Goal: Task Accomplishment & Management: Use online tool/utility

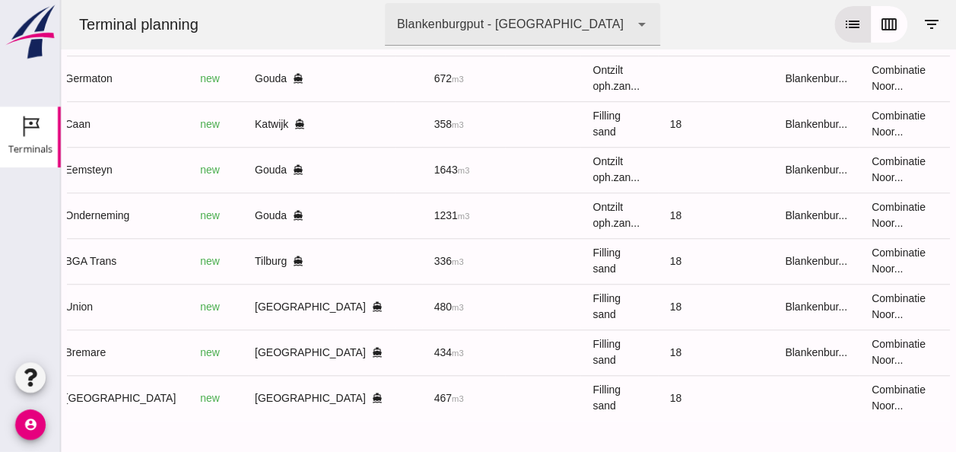
scroll to position [0, 398]
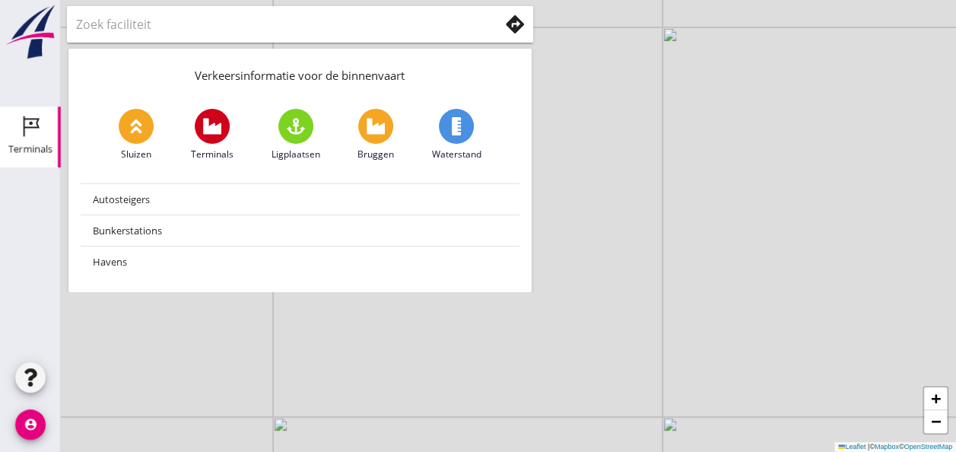
click at [38, 135] on icon "Terminals" at bounding box center [30, 126] width 24 height 24
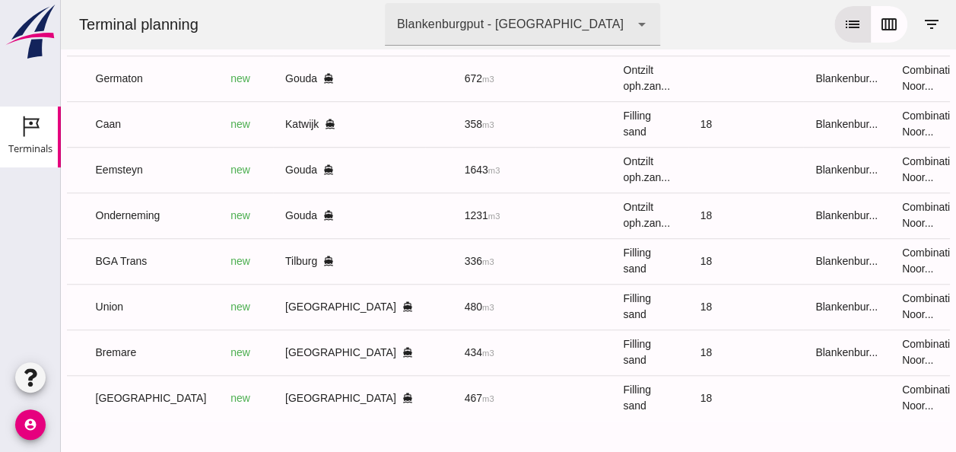
scroll to position [0, 398]
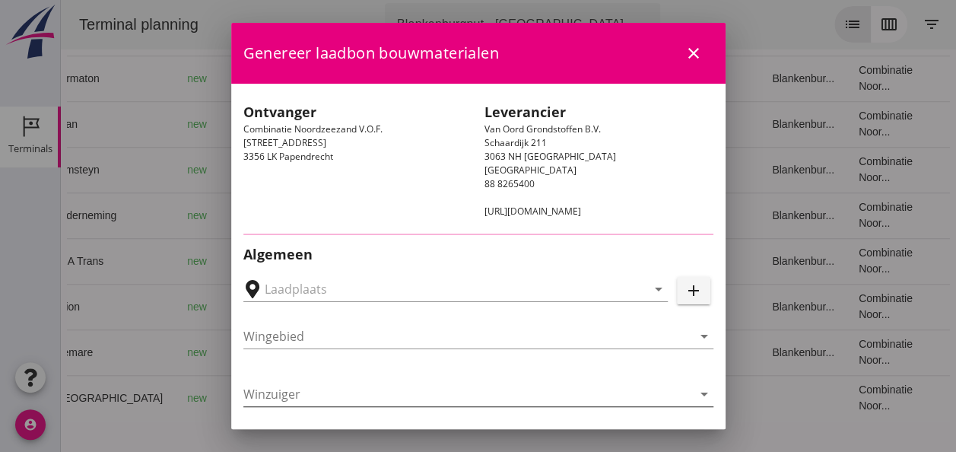
type input "[PERSON_NAME], [GEOGRAPHIC_DATA]"
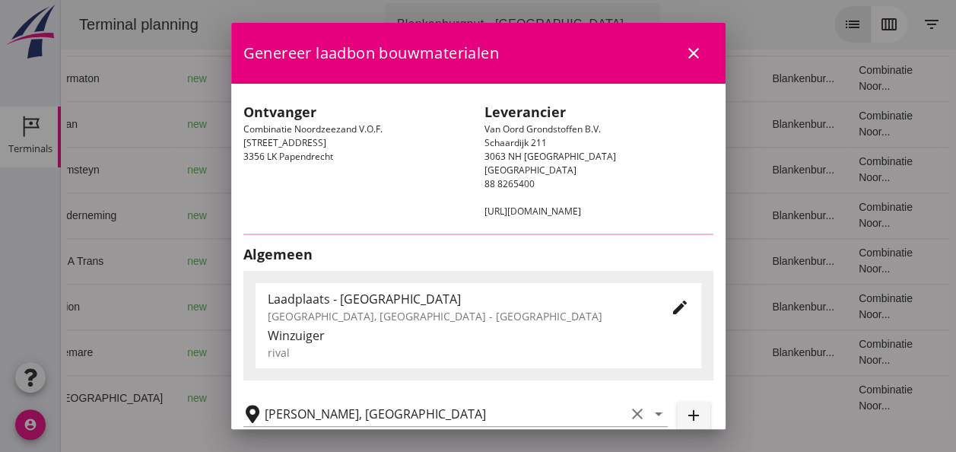
type input "BGA Trans"
type input "R Temminck"
type input "336"
type input "Ophoogzand (6120)"
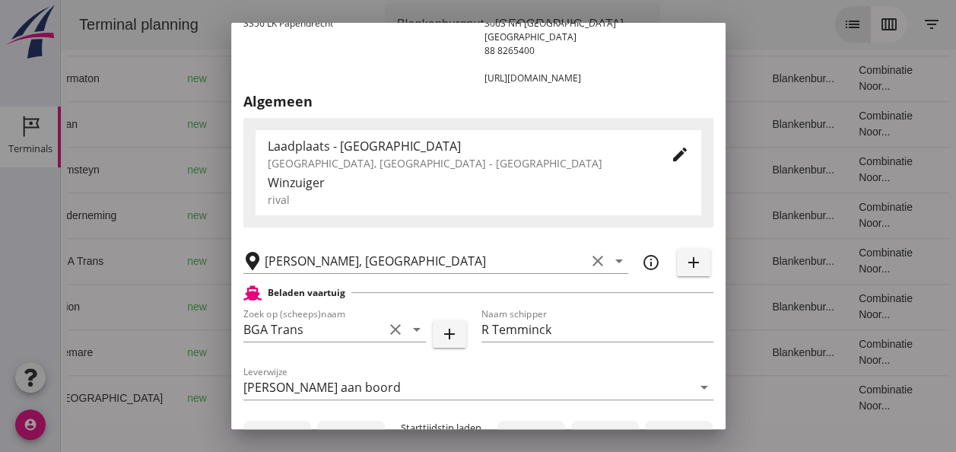
scroll to position [228, 0]
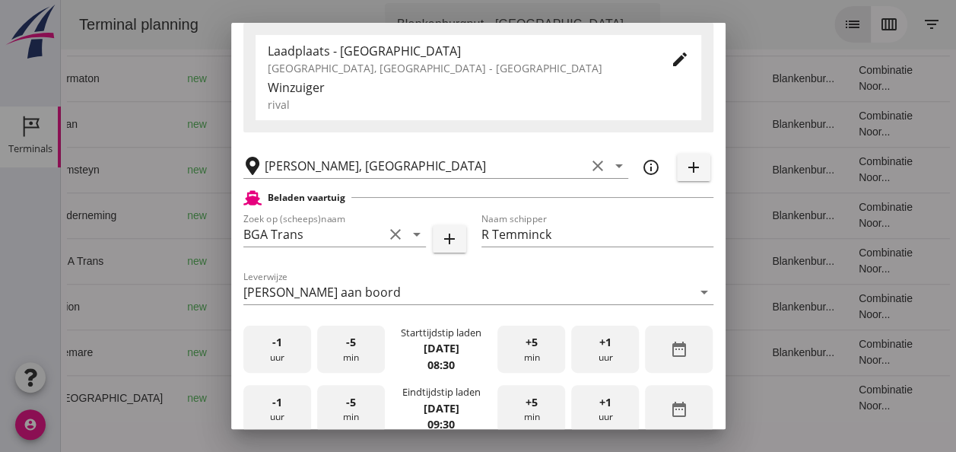
click at [283, 358] on div "-1 uur" at bounding box center [277, 350] width 68 height 48
click at [349, 347] on span "-5" at bounding box center [351, 342] width 10 height 17
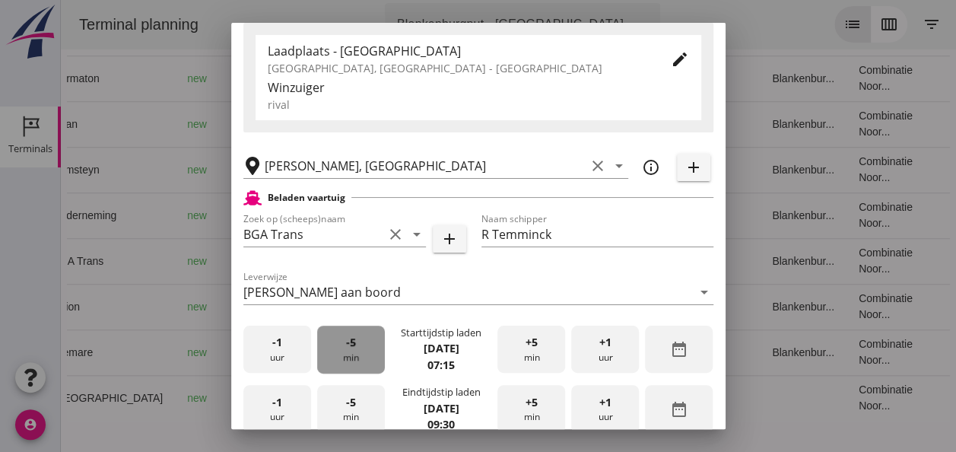
click at [349, 347] on span "-5" at bounding box center [351, 342] width 10 height 17
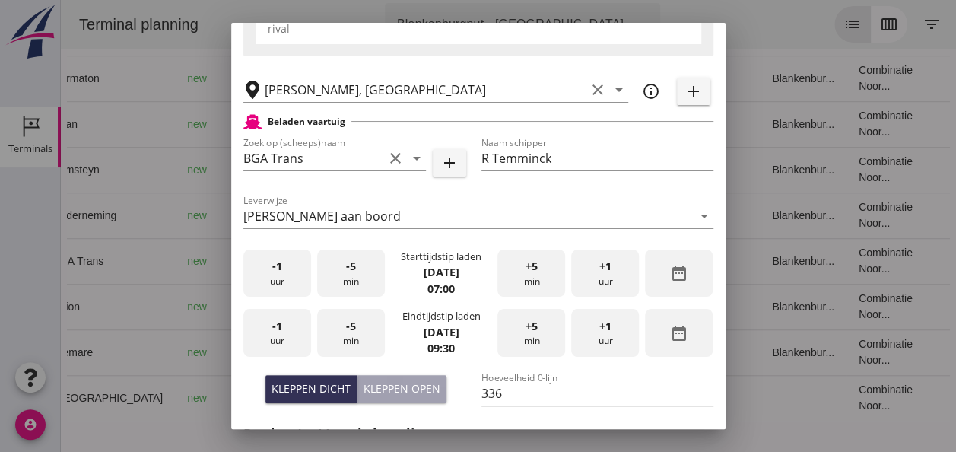
click at [288, 333] on div "-1 uur" at bounding box center [277, 333] width 68 height 48
click at [529, 333] on span "+5" at bounding box center [532, 326] width 12 height 17
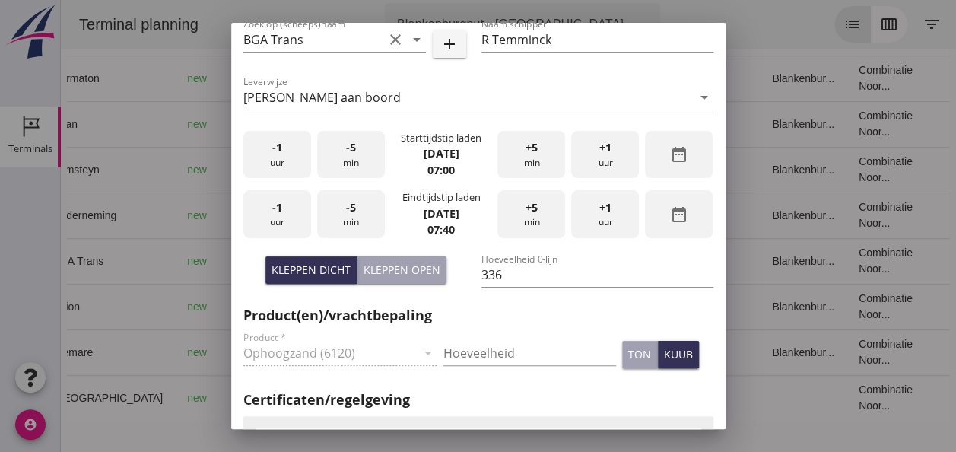
scroll to position [456, 0]
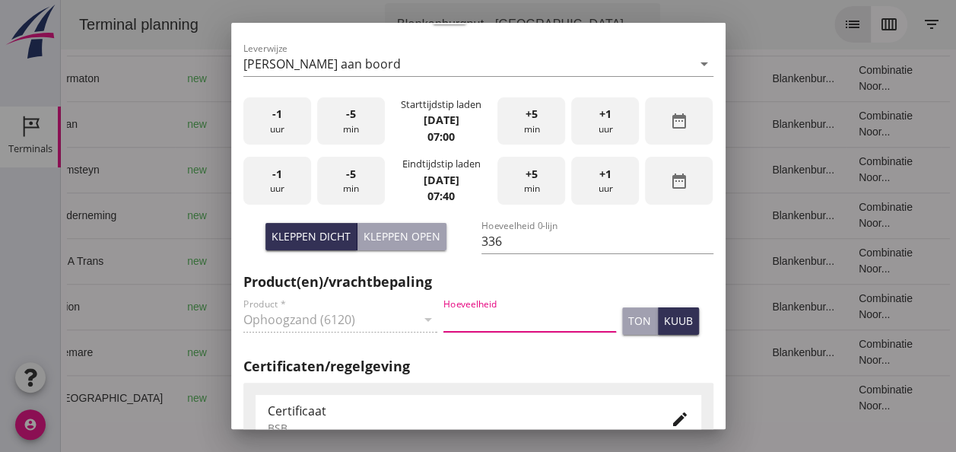
click at [479, 320] on input "Hoeveelheid" at bounding box center [529, 319] width 173 height 24
type input "336"
click at [668, 322] on div "kuub" at bounding box center [678, 321] width 29 height 16
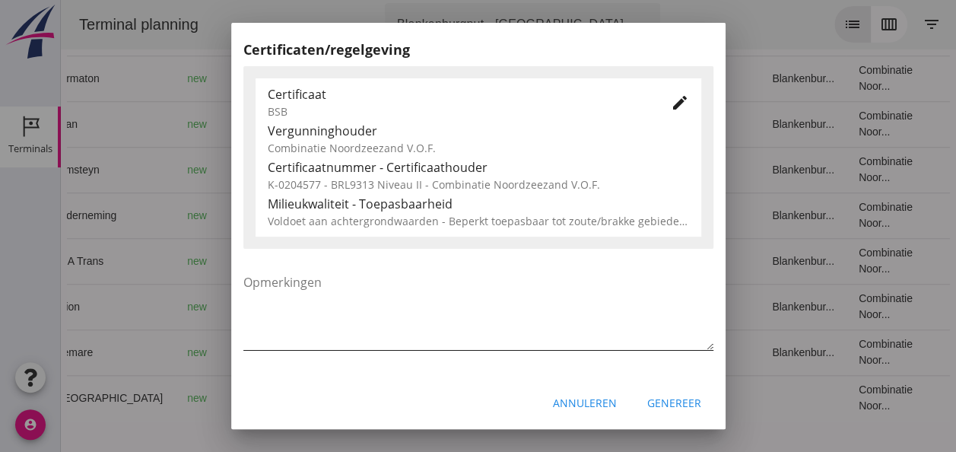
scroll to position [775, 0]
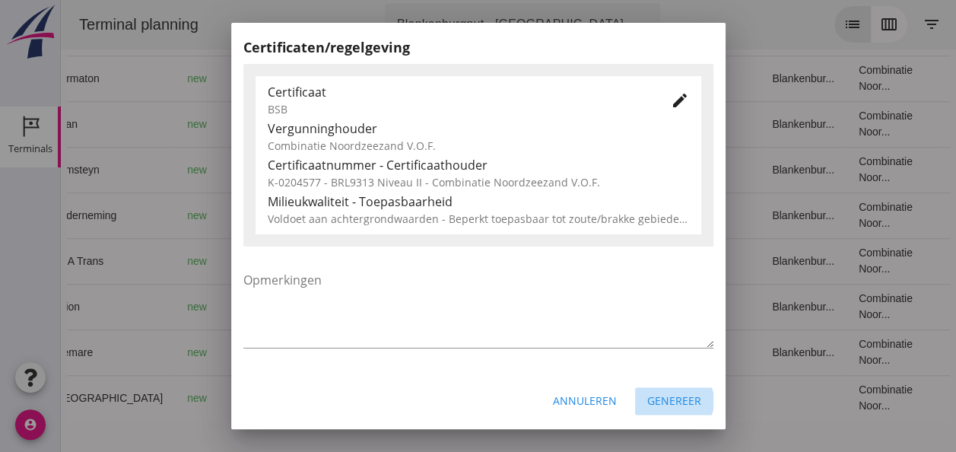
click at [672, 403] on div "Genereer" at bounding box center [674, 400] width 54 height 16
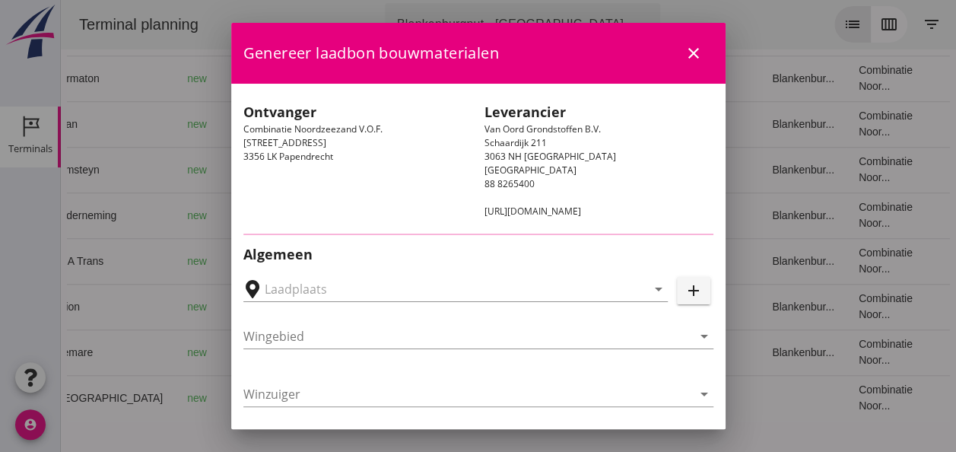
type input "[GEOGRAPHIC_DATA], [GEOGRAPHIC_DATA]"
type input "Union"
type input "[PERSON_NAME]"
type input "480"
type input "Ophoogzand (6120)"
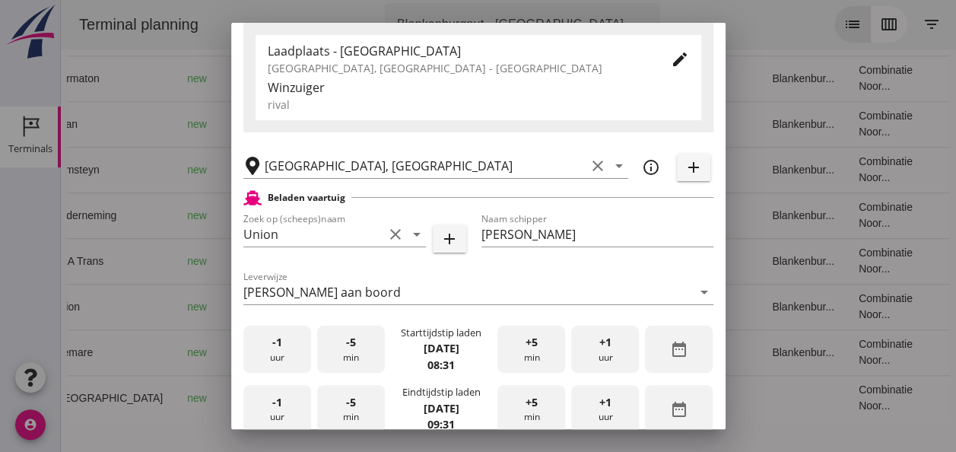
scroll to position [304, 0]
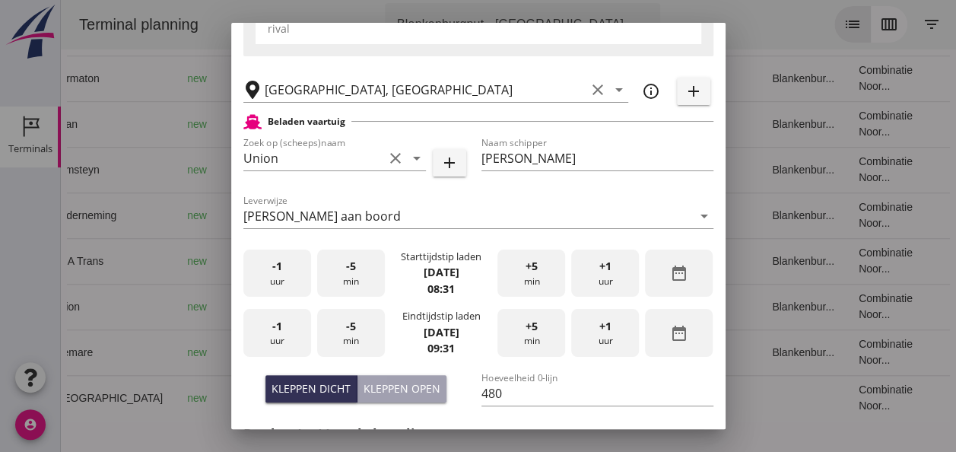
click at [278, 279] on div "-1 uur" at bounding box center [277, 273] width 68 height 48
click at [520, 281] on div "+5 min" at bounding box center [531, 273] width 68 height 48
click at [520, 280] on div "+5 min" at bounding box center [531, 273] width 68 height 48
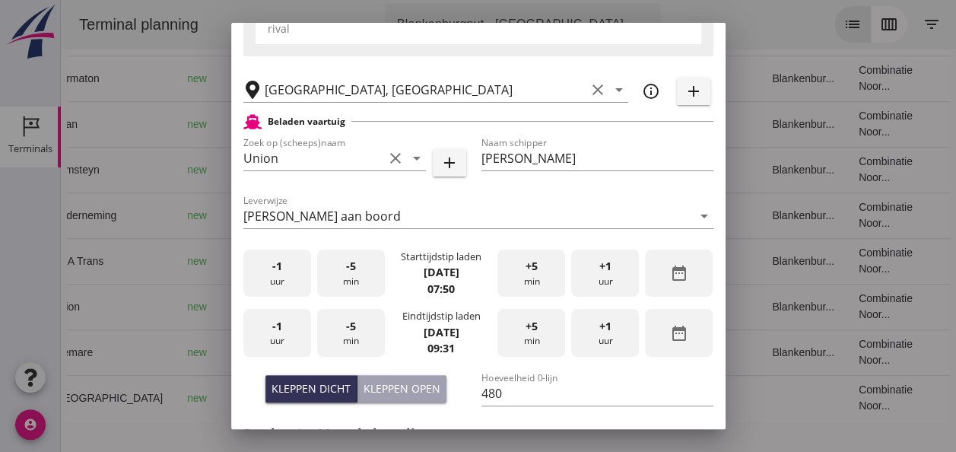
click at [278, 335] on div "-1 uur" at bounding box center [277, 333] width 68 height 48
click at [348, 341] on div "-5 min" at bounding box center [351, 333] width 68 height 48
click at [350, 340] on div "-5 min" at bounding box center [351, 333] width 68 height 48
click at [358, 338] on div "-5 min" at bounding box center [351, 333] width 68 height 48
click at [395, 388] on div "Kleppen open" at bounding box center [402, 388] width 77 height 16
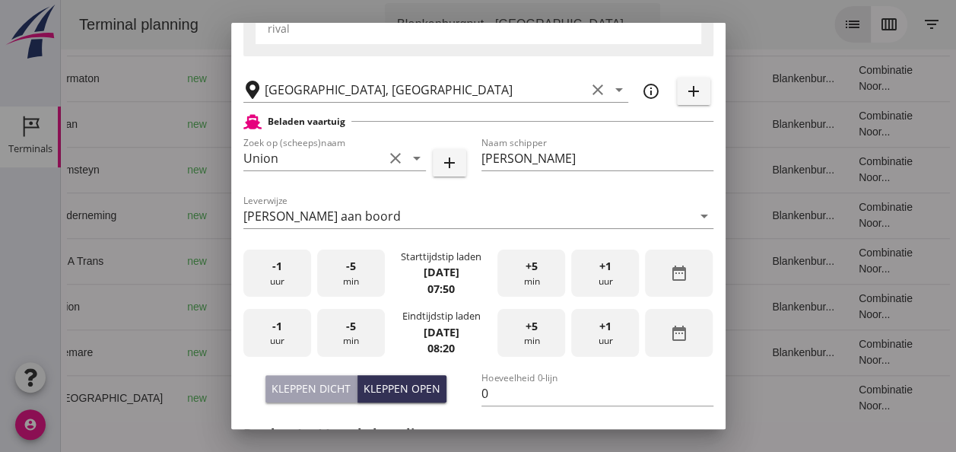
click at [321, 389] on div "Kleppen dicht" at bounding box center [311, 388] width 79 height 16
type input "480"
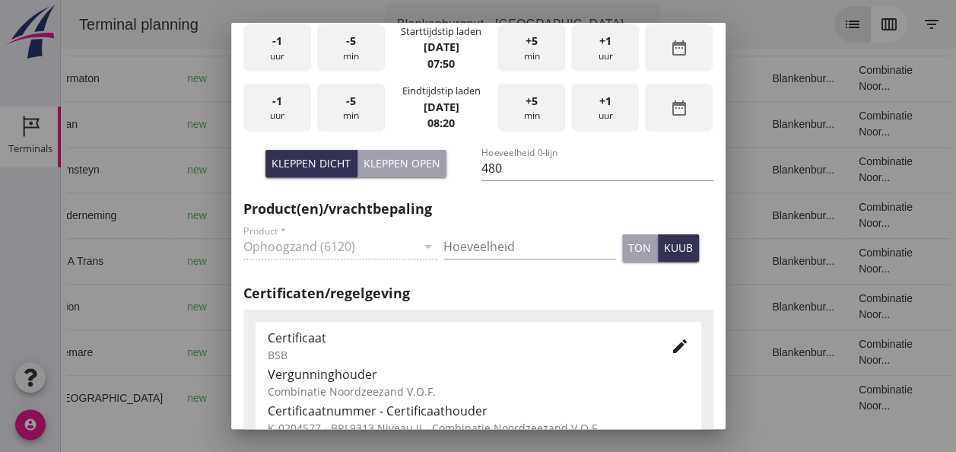
scroll to position [532, 0]
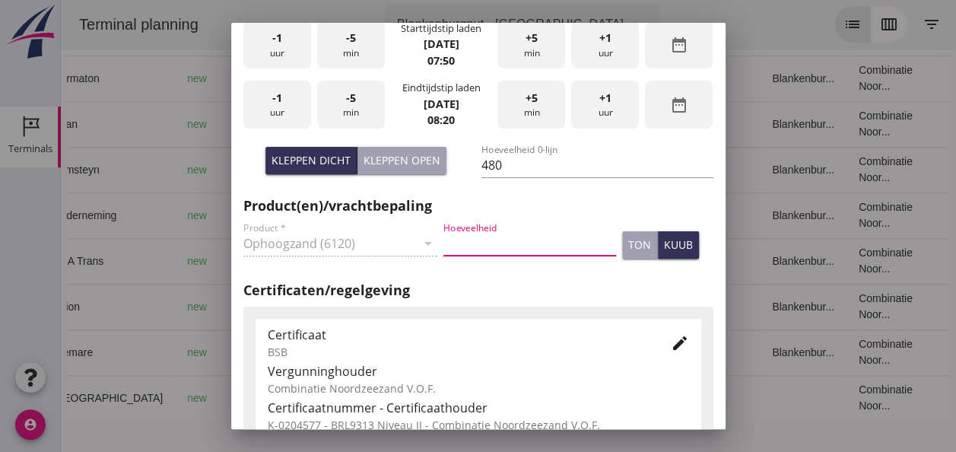
drag, startPoint x: 459, startPoint y: 239, endPoint x: 501, endPoint y: 251, distance: 43.6
click at [459, 238] on input "Hoeveelheid" at bounding box center [529, 243] width 173 height 24
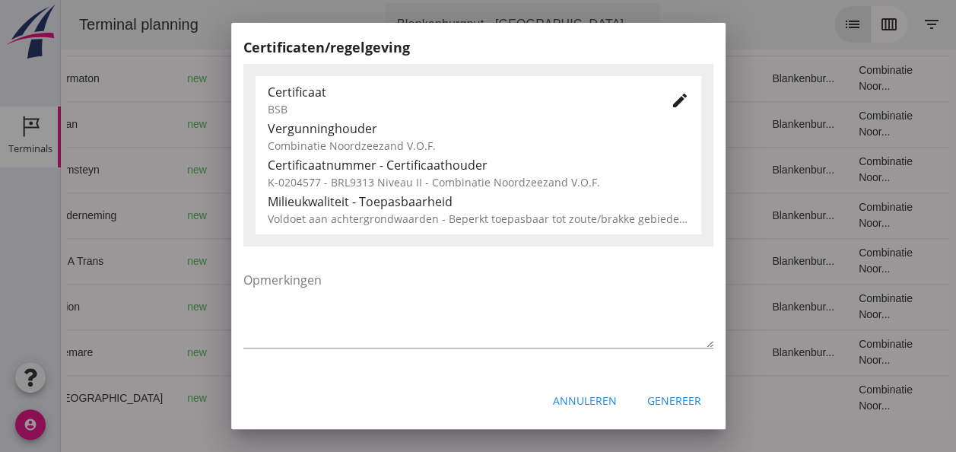
type input "480"
click at [669, 408] on button "Genereer" at bounding box center [674, 400] width 78 height 27
